Goal: Check status: Check status

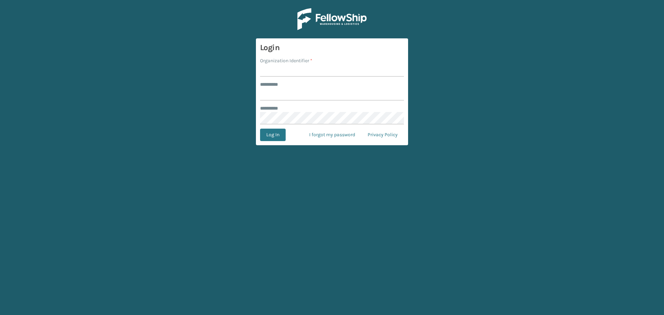
click at [294, 76] on input "Organization Identifier *" at bounding box center [332, 70] width 144 height 12
type input "superadminorganization"
type input "*********"
click at [280, 138] on button "Log In" at bounding box center [273, 135] width 26 height 12
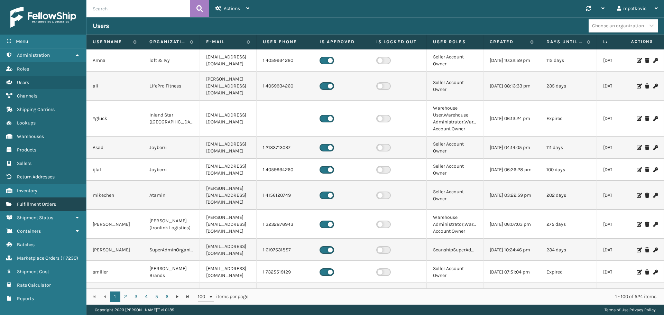
click at [53, 207] on span "Fulfillment Orders" at bounding box center [36, 204] width 39 height 6
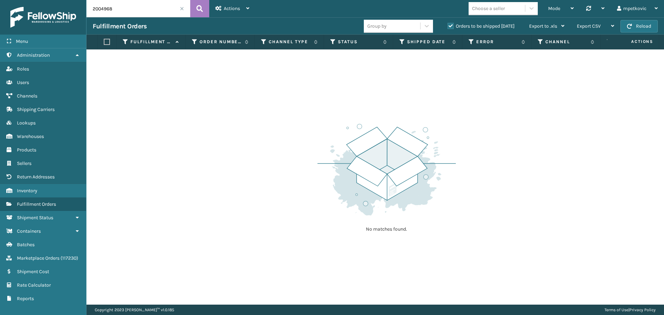
click at [181, 8] on span at bounding box center [182, 9] width 4 height 4
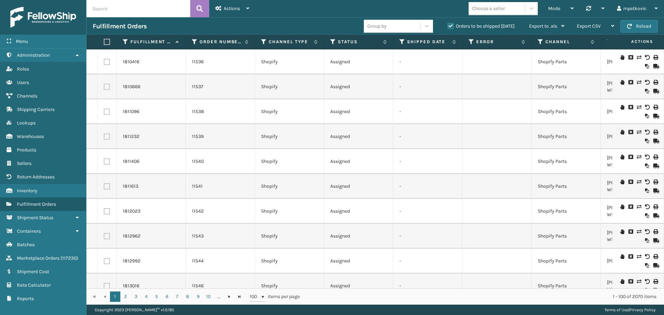
click at [296, 24] on div "Fulfillment Orders" at bounding box center [228, 26] width 271 height 8
click at [278, 22] on div "Fulfillment Orders" at bounding box center [228, 26] width 271 height 8
click at [281, 22] on div "Fulfillment Orders" at bounding box center [228, 26] width 271 height 8
drag, startPoint x: 226, startPoint y: 92, endPoint x: 232, endPoint y: 64, distance: 28.6
click at [227, 89] on td "11537" at bounding box center [220, 86] width 69 height 25
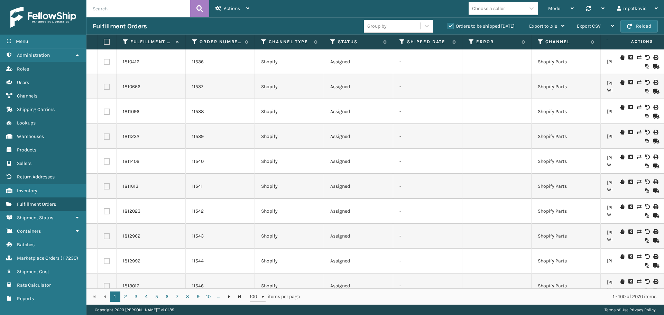
click at [226, 60] on div "11536" at bounding box center [220, 61] width 56 height 7
click at [227, 58] on div "11536" at bounding box center [220, 61] width 56 height 7
click at [240, 2] on div "Actions" at bounding box center [233, 8] width 34 height 17
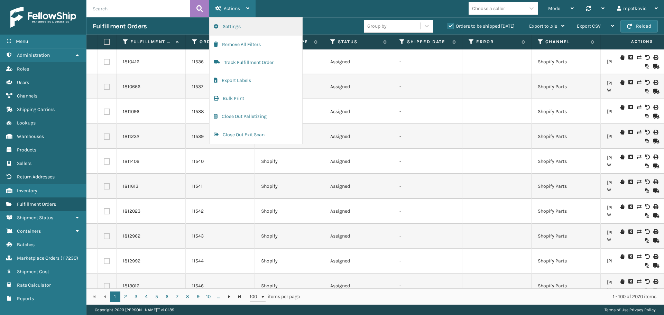
click at [255, 27] on button "Settings" at bounding box center [256, 27] width 93 height 18
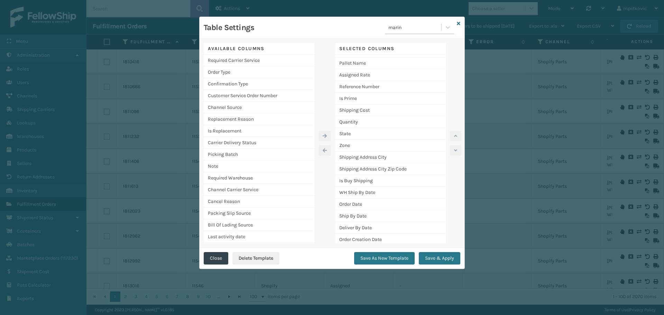
scroll to position [140, 0]
click at [370, 182] on div "Is Buy Shipping" at bounding box center [390, 179] width 111 height 12
click at [456, 134] on icon "button" at bounding box center [455, 136] width 3 height 5
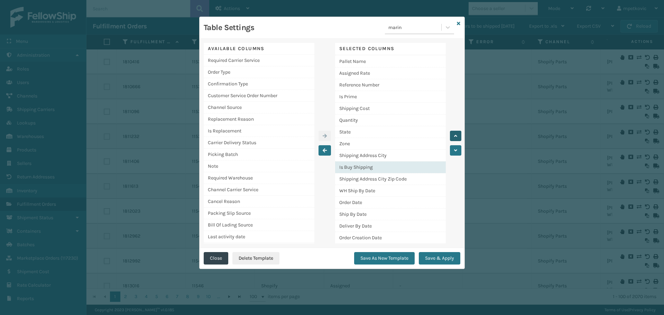
click at [456, 134] on icon "button" at bounding box center [455, 136] width 3 height 5
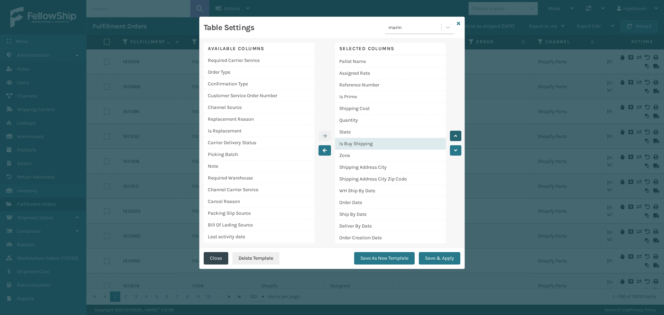
click at [456, 134] on icon "button" at bounding box center [455, 136] width 3 height 5
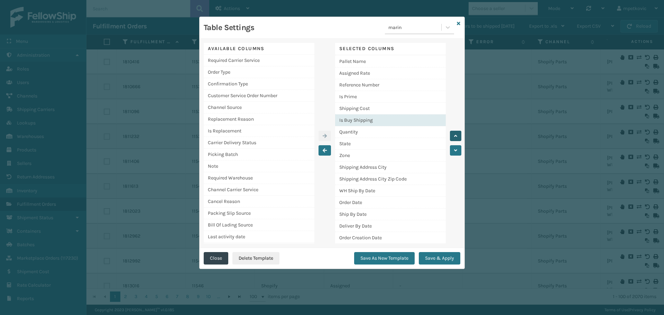
click at [456, 134] on icon "button" at bounding box center [455, 136] width 3 height 5
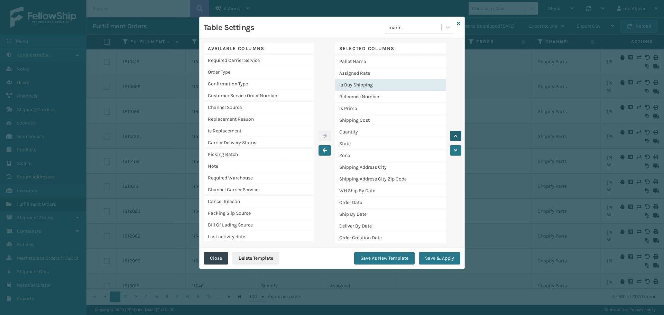
click at [456, 134] on icon "button" at bounding box center [455, 136] width 3 height 5
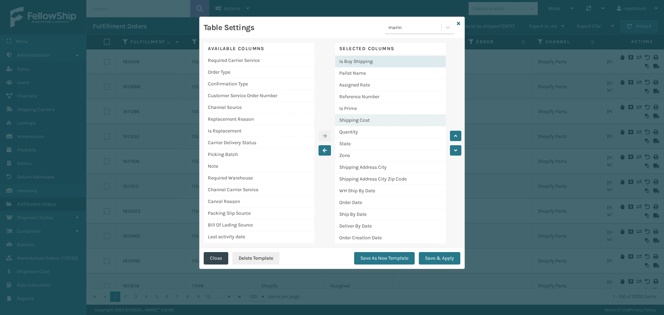
scroll to position [0, 0]
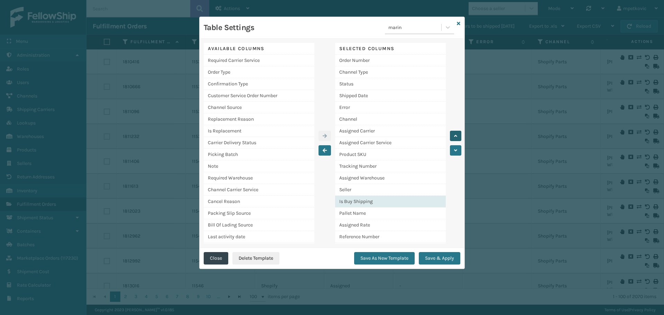
click at [457, 139] on button "button" at bounding box center [455, 136] width 11 height 10
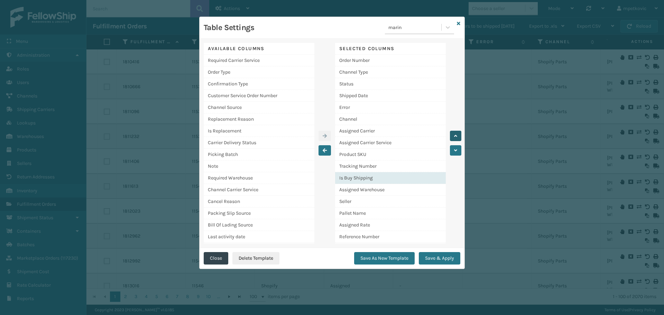
click at [457, 139] on button "button" at bounding box center [455, 136] width 11 height 10
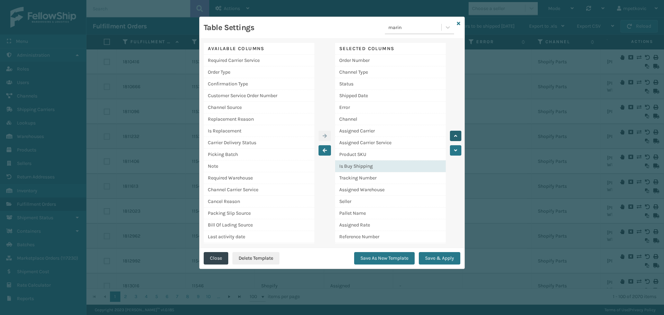
click at [457, 139] on button "button" at bounding box center [455, 136] width 11 height 10
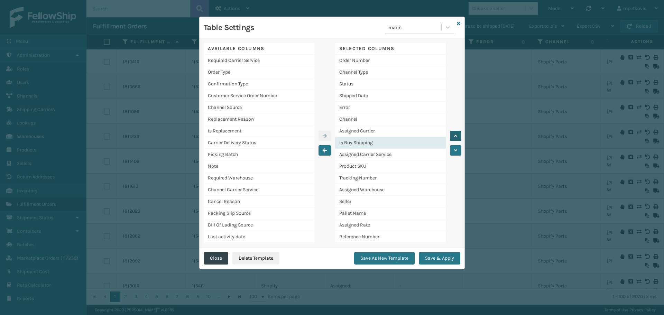
click at [457, 139] on button "button" at bounding box center [455, 136] width 11 height 10
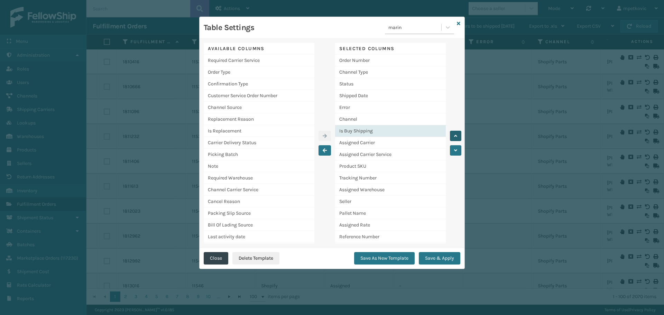
click at [457, 139] on button "button" at bounding box center [455, 136] width 11 height 10
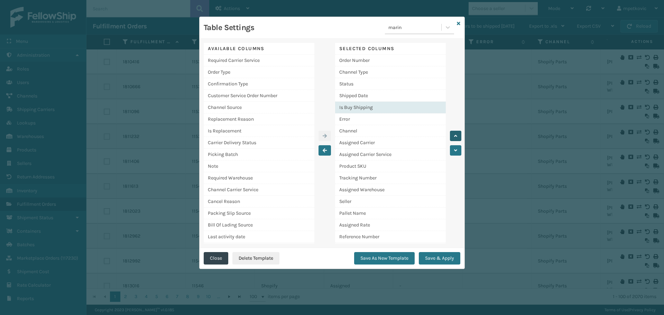
click at [457, 139] on button "button" at bounding box center [455, 136] width 11 height 10
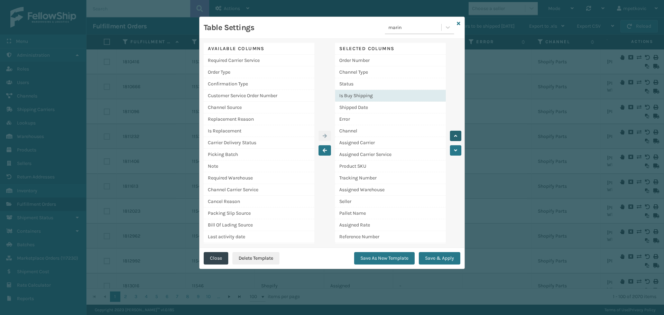
click at [457, 139] on button "button" at bounding box center [455, 136] width 11 height 10
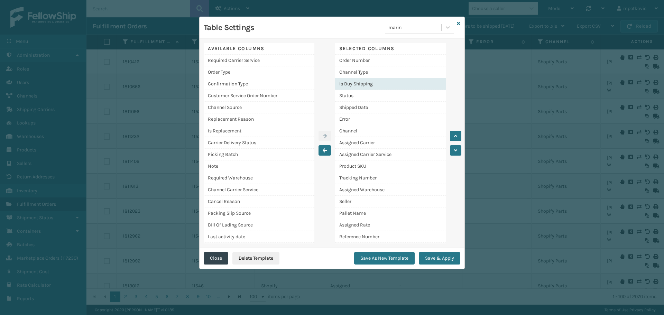
click at [370, 84] on div "Is Buy Shipping" at bounding box center [390, 84] width 111 height 12
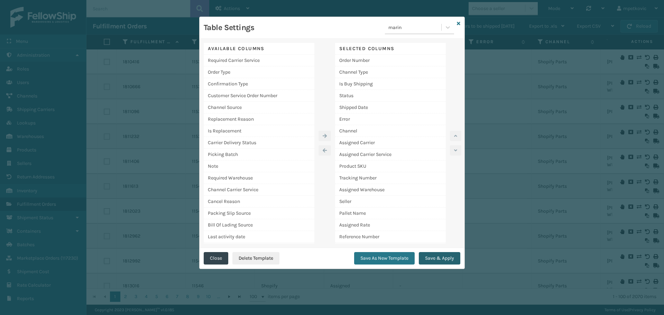
click at [448, 260] on button "Save & Apply" at bounding box center [440, 258] width 42 height 12
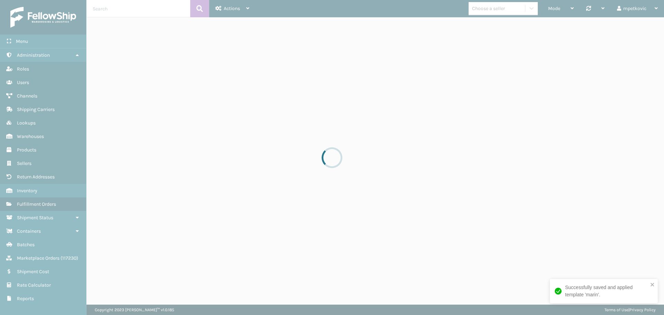
click at [271, 6] on div "Mode Regular Mode Picking Mode Labeling Mode Palletizing Mode Exit Scan Mode Ch…" at bounding box center [460, 8] width 409 height 17
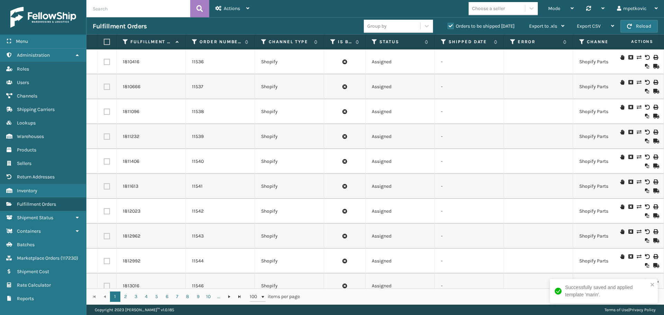
click at [279, 21] on div "Fulfillment Orders Group by Orders to be shipped [DATE] Export to .xls Use ship…" at bounding box center [376, 25] width 578 height 17
click at [281, 5] on div "Mode Regular Mode Picking Mode Labeling Mode Palletizing Mode Exit Scan Mode Ch…" at bounding box center [460, 8] width 409 height 17
click at [282, 27] on div "Fulfillment Orders" at bounding box center [228, 26] width 271 height 8
click at [280, 20] on div "Fulfillment Orders Group by Orders to be shipped [DATE] Export to .xls Use ship…" at bounding box center [376, 25] width 578 height 17
click at [332, 42] on icon at bounding box center [333, 42] width 6 height 6
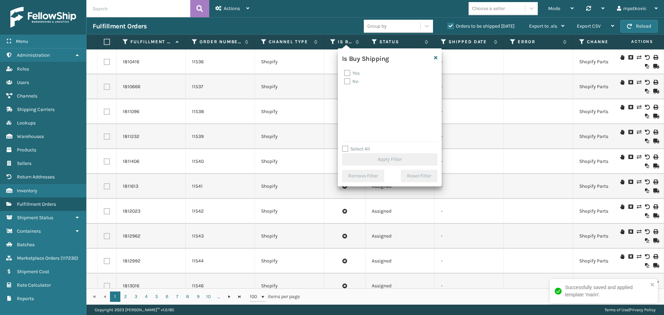
click at [350, 73] on label "Yes" at bounding box center [352, 73] width 16 height 6
click at [345, 73] on input "Yes" at bounding box center [344, 71] width 0 height 4
checkbox input "true"
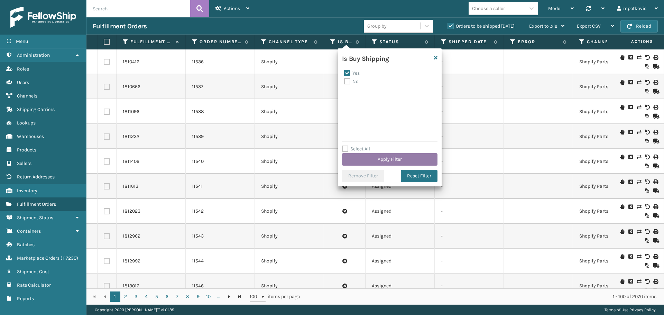
click at [378, 161] on button "Apply Filter" at bounding box center [390, 159] width 96 height 12
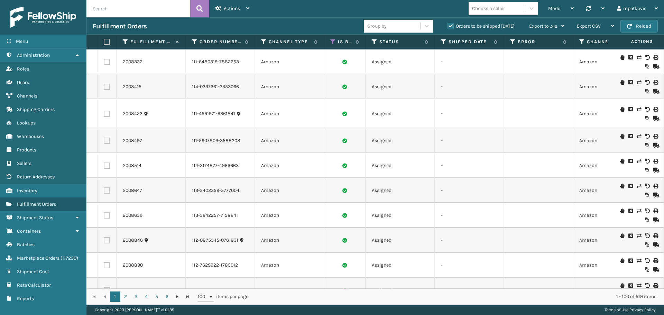
click at [264, 7] on div "Mode Regular Mode Picking Mode Labeling Mode Palletizing Mode Exit Scan Mode Ch…" at bounding box center [460, 8] width 409 height 17
click at [457, 27] on label "Orders to be shipped [DATE]" at bounding box center [481, 26] width 67 height 6
click at [448, 27] on input "Orders to be shipped [DATE]" at bounding box center [448, 24] width 0 height 4
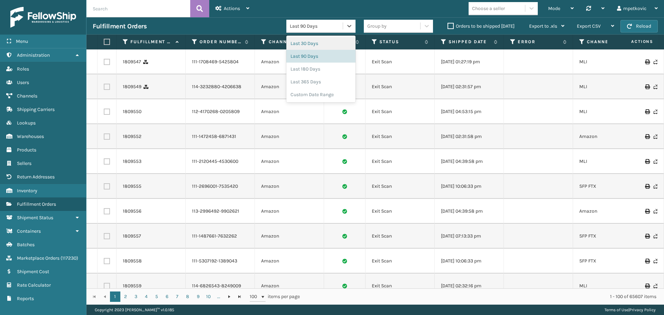
click at [302, 24] on div "Last 90 Days" at bounding box center [317, 25] width 54 height 7
click at [308, 44] on div "Last 30 Days" at bounding box center [321, 43] width 69 height 13
click at [315, 27] on div "Last 30 Days" at bounding box center [317, 25] width 54 height 7
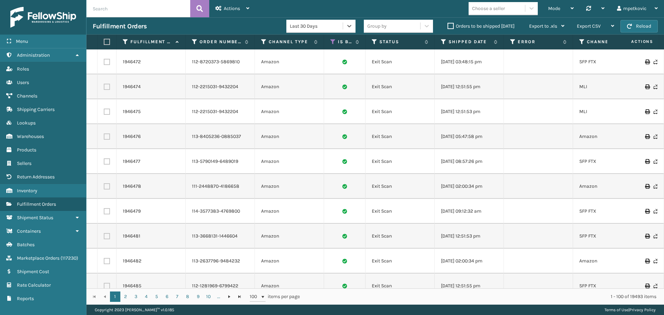
click at [315, 27] on div "Last 30 Days" at bounding box center [317, 25] width 54 height 7
click at [272, 14] on div "Mode Regular Mode Picking Mode Labeling Mode Palletizing Mode Exit Scan Mode Ch…" at bounding box center [460, 8] width 409 height 17
click at [267, 22] on div "Fulfillment Orders" at bounding box center [190, 26] width 194 height 8
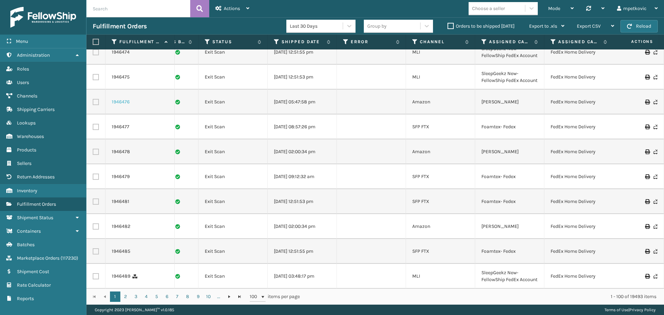
click at [123, 106] on link "1946476" at bounding box center [121, 102] width 18 height 7
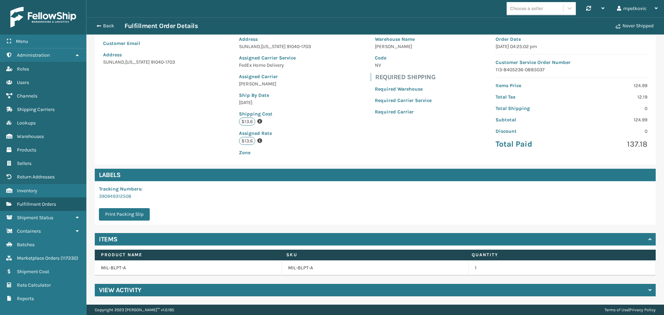
click at [214, 294] on div "View Activity" at bounding box center [375, 290] width 561 height 12
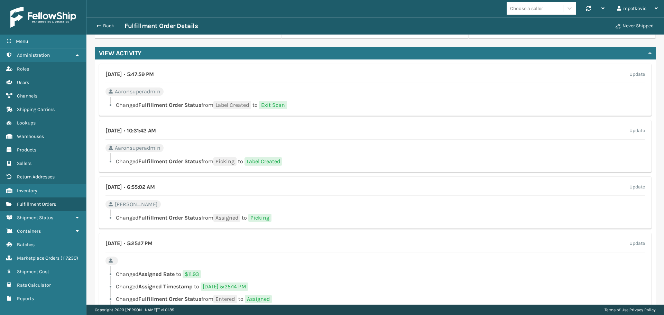
click at [327, 153] on div "[DATE] • 10:31:42 AM Update Aaronsuperadmin Changed Fulfillment Order Status fr…" at bounding box center [375, 146] width 553 height 52
click at [341, 146] on div "[DATE] • 10:31:42 AM Update Aaronsuperadmin Changed Fulfillment Order Status fr…" at bounding box center [375, 146] width 553 height 52
click at [339, 150] on div "[DATE] • 10:31:42 AM Update Aaronsuperadmin Changed Fulfillment Order Status fr…" at bounding box center [375, 146] width 553 height 52
click at [342, 146] on div "[DATE] • 10:31:42 AM Update Aaronsuperadmin Changed Fulfillment Order Status fr…" at bounding box center [375, 146] width 553 height 52
click at [344, 134] on div "[DATE] • 10:31:42 AM Update" at bounding box center [376, 133] width 540 height 13
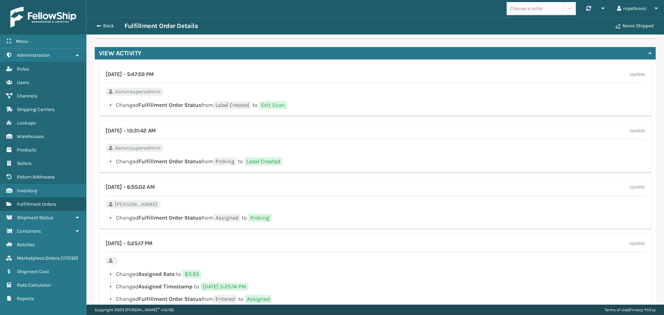
click at [337, 127] on div "[DATE] • 10:31:42 AM Update Aaronsuperadmin Changed Fulfillment Order Status fr…" at bounding box center [375, 146] width 553 height 52
drag, startPoint x: 351, startPoint y: 100, endPoint x: 347, endPoint y: 83, distance: 16.8
click at [351, 96] on div "[DATE] • 5:47:59 PM Update Aaronsuperadmin Changed Fulfillment Order Status fro…" at bounding box center [375, 90] width 553 height 52
click at [346, 83] on div "[DATE] • 5:47:59 PM Update" at bounding box center [376, 76] width 540 height 13
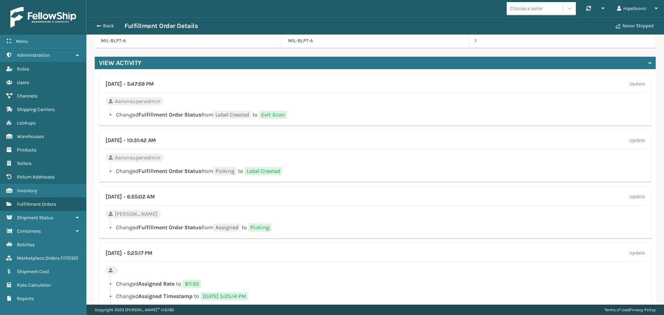
click at [261, 138] on div "[DATE] • 10:31:42 AM Update" at bounding box center [376, 142] width 540 height 13
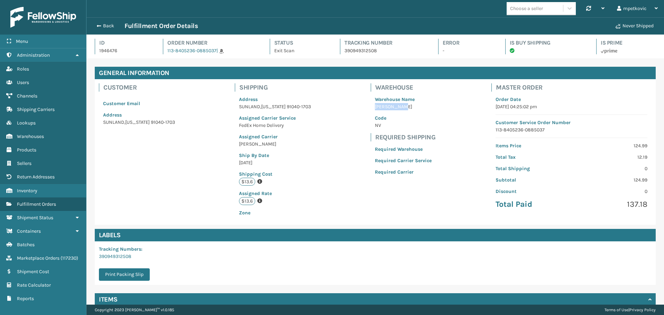
drag, startPoint x: 395, startPoint y: 108, endPoint x: 369, endPoint y: 108, distance: 25.6
click at [371, 108] on div "Warehouse Name [PERSON_NAME] Code NV" at bounding box center [403, 113] width 65 height 42
copy p "[PERSON_NAME]"
click at [110, 25] on button "Back" at bounding box center [109, 26] width 32 height 6
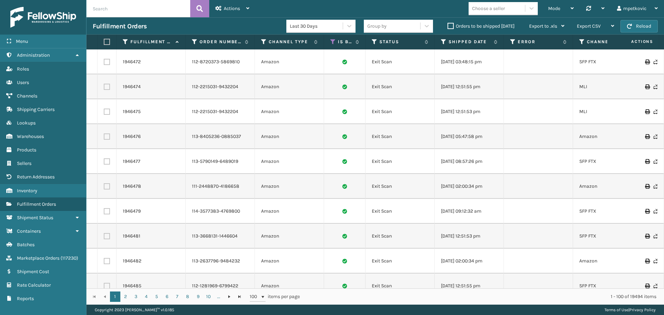
drag, startPoint x: 202, startPoint y: 3, endPoint x: 203, endPoint y: 25, distance: 22.5
click at [203, 25] on div "Fulfillment Orders" at bounding box center [190, 26] width 194 height 8
click at [199, 23] on div "Fulfillment Orders" at bounding box center [190, 26] width 194 height 8
click at [175, 24] on div "Fulfillment Orders" at bounding box center [190, 26] width 194 height 8
